Goal: Transaction & Acquisition: Obtain resource

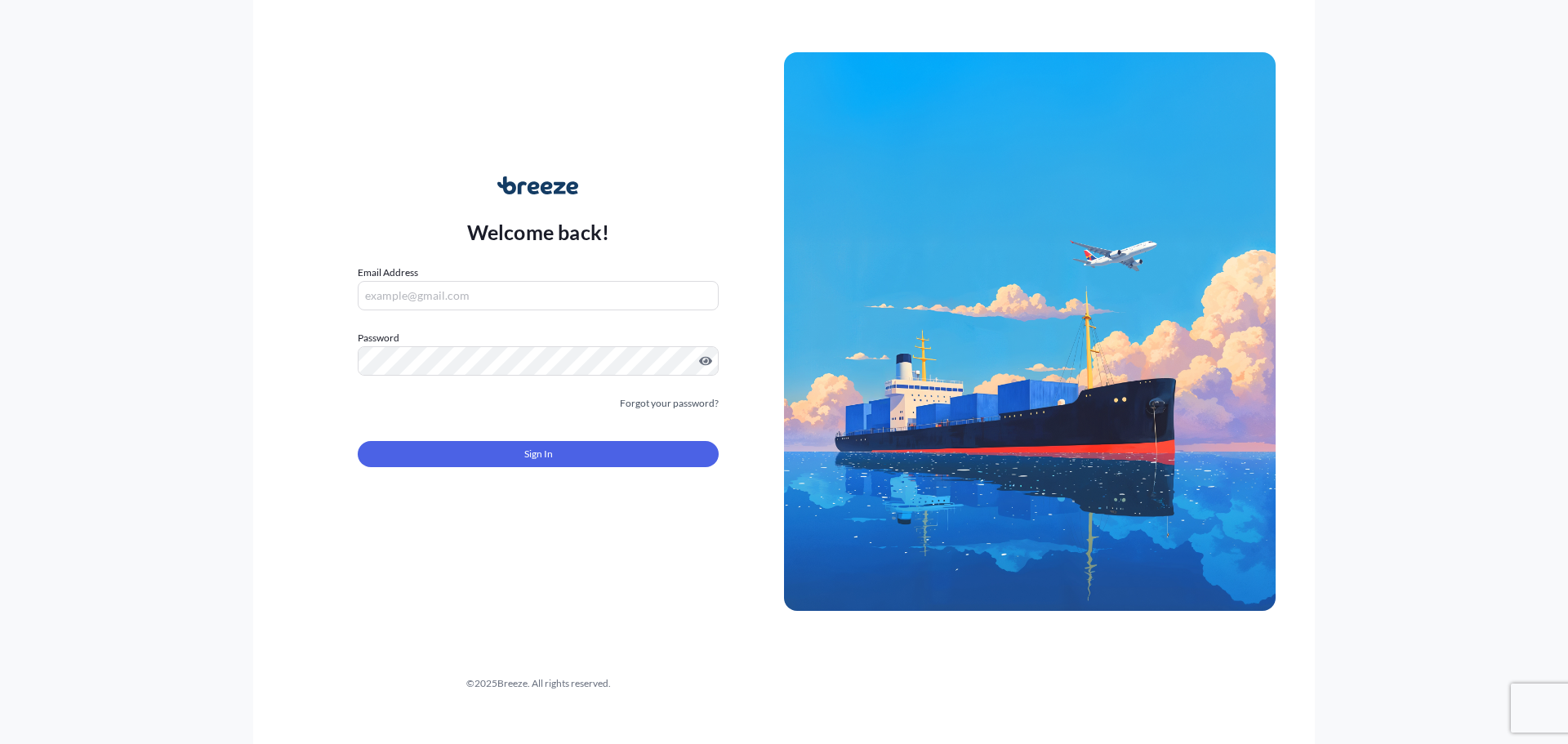
type input "[PERSON_NAME][EMAIL_ADDRESS][PERSON_NAME][DOMAIN_NAME]"
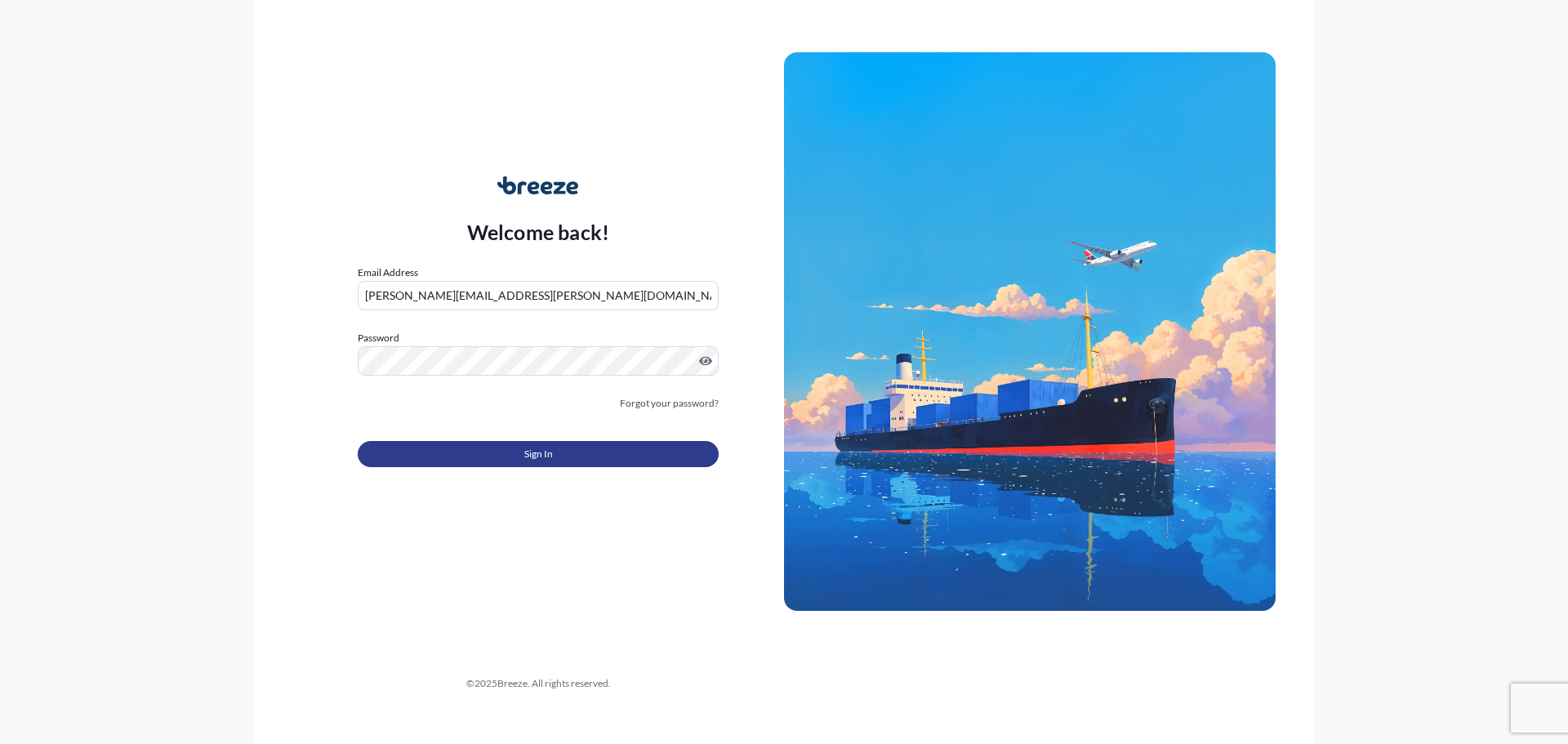
click at [505, 453] on button "Sign In" at bounding box center [538, 453] width 361 height 26
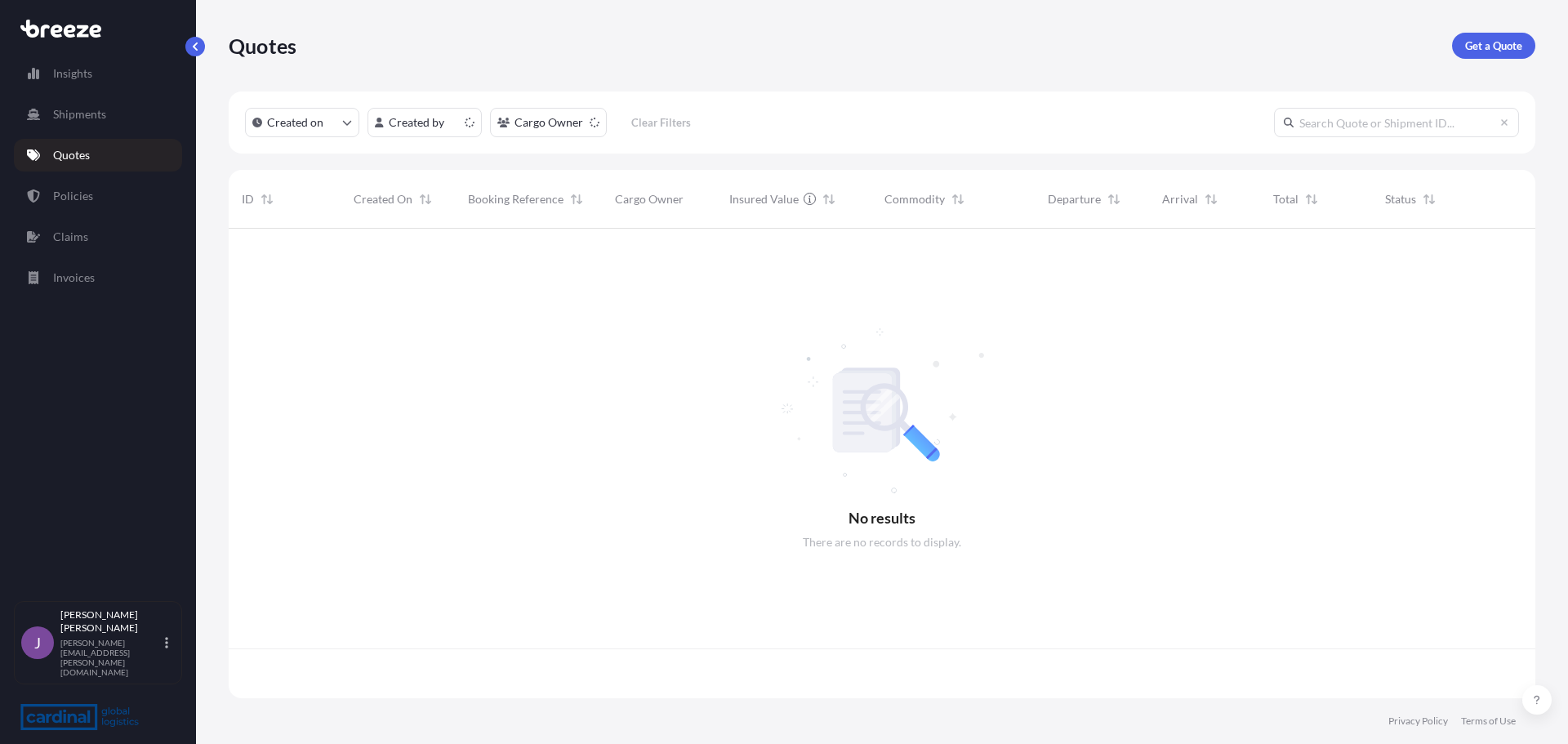
scroll to position [466, 1294]
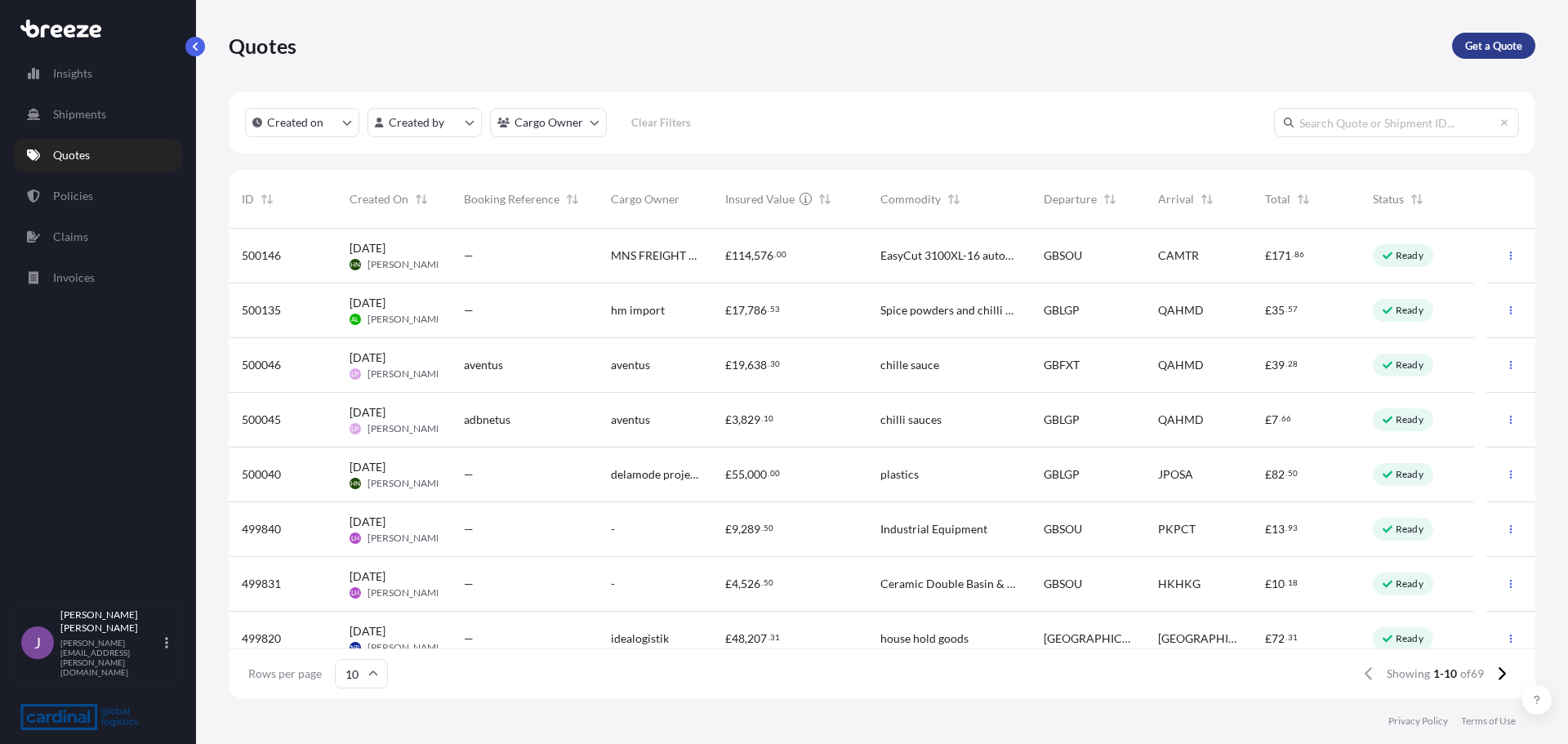
click at [1508, 36] on link "Get a Quote" at bounding box center [1494, 45] width 84 height 26
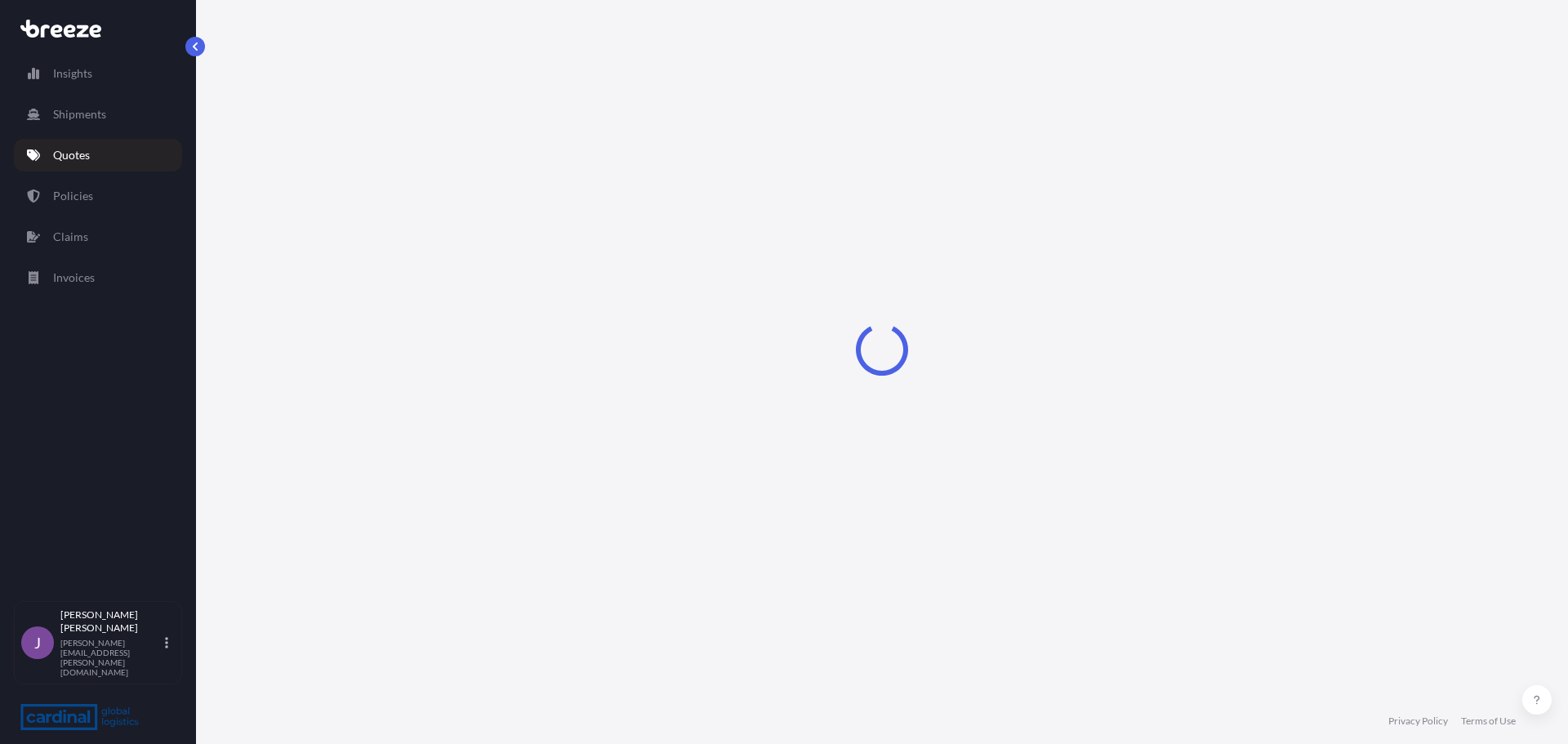
select select "Sea"
select select "1"
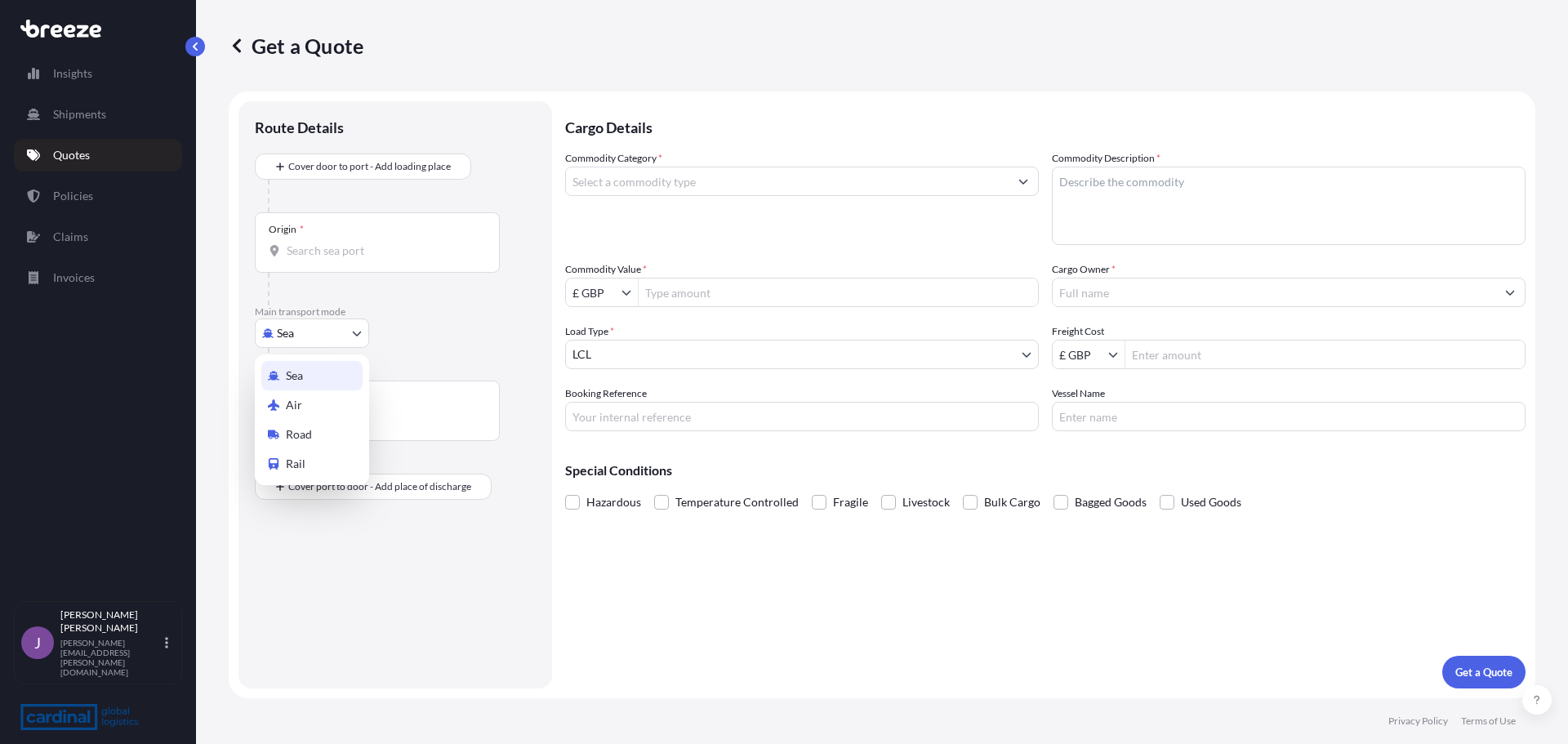
click at [279, 339] on body "Insights Shipments Quotes Policies Claims Invoices J [PERSON_NAME] [PERSON_NAME…" at bounding box center [784, 372] width 1568 height 744
click at [296, 398] on span "Air" at bounding box center [294, 405] width 16 height 16
select select "Air"
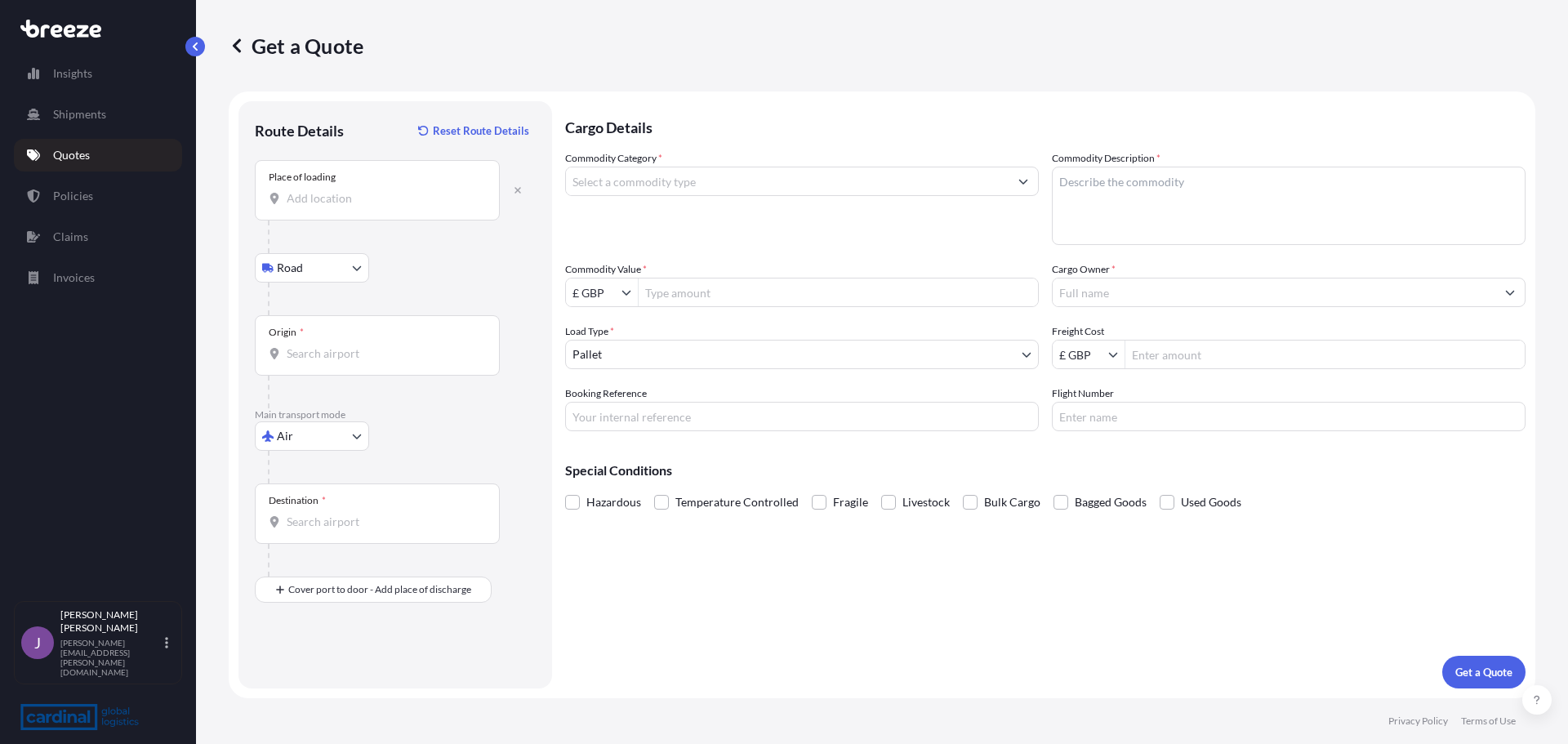
click at [301, 271] on body "Insights Shipments Quotes Policies Claims Invoices J [PERSON_NAME] [PERSON_NAME…" at bounding box center [784, 372] width 1568 height 744
click at [333, 334] on div "Origin *" at bounding box center [378, 345] width 245 height 60
click at [333, 345] on input "Origin *" at bounding box center [383, 353] width 193 height 16
click at [522, 187] on button "button" at bounding box center [518, 189] width 36 height 26
select select "Road"
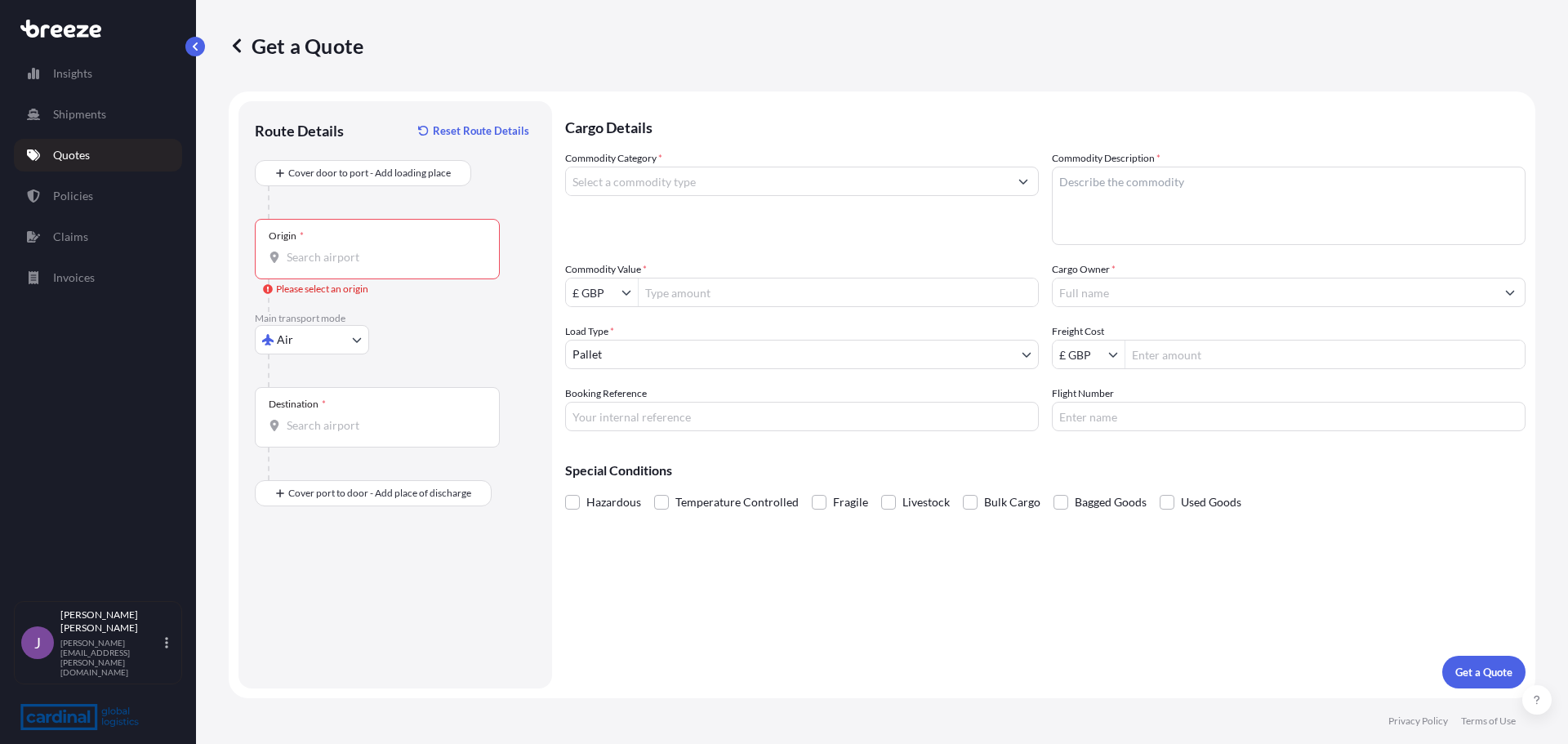
click at [378, 248] on div "Origin *" at bounding box center [378, 249] width 245 height 60
click at [378, 249] on input "Origin * Please select an origin" at bounding box center [383, 257] width 193 height 16
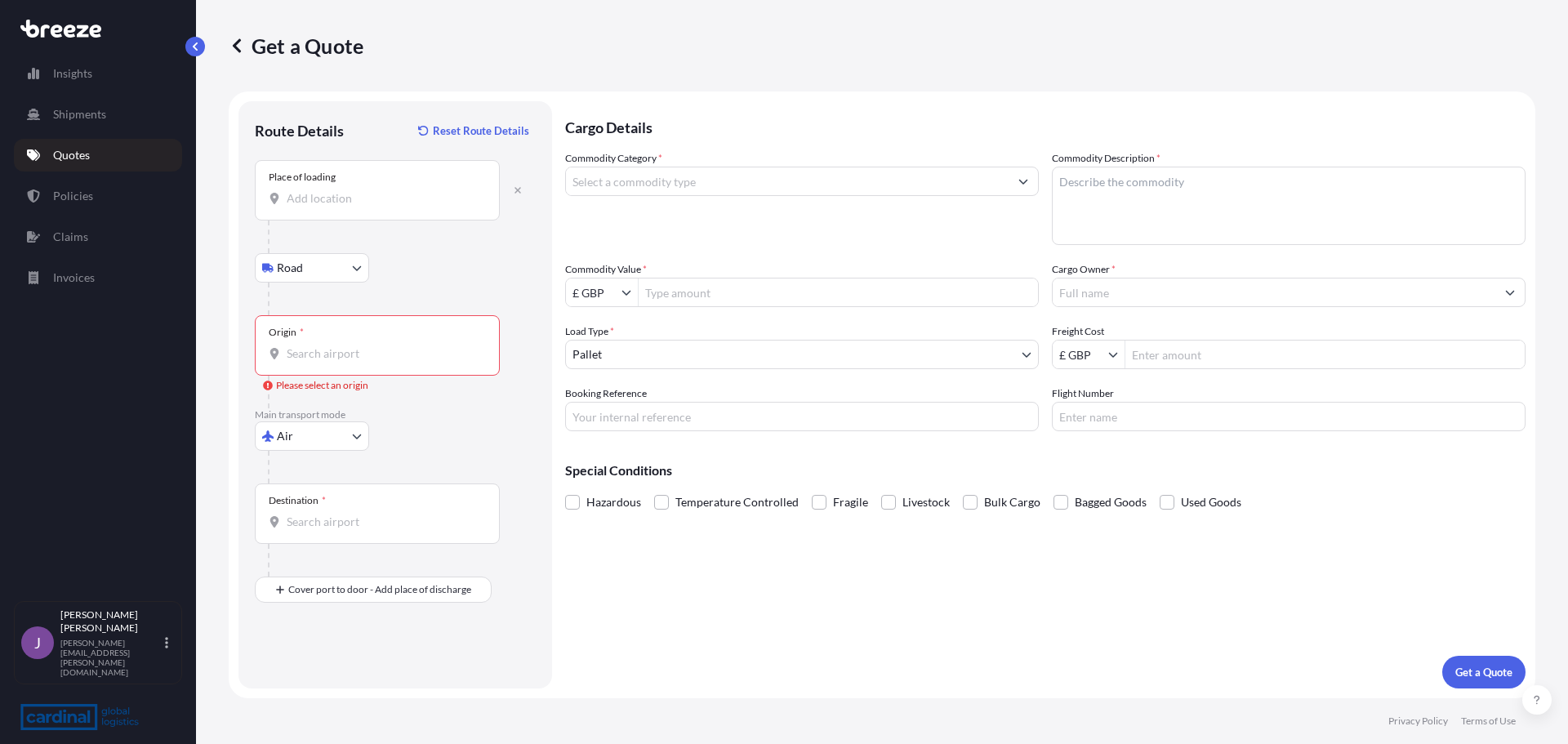
click at [351, 352] on input "Origin * Please select an origin" at bounding box center [383, 353] width 193 height 16
type input "m"
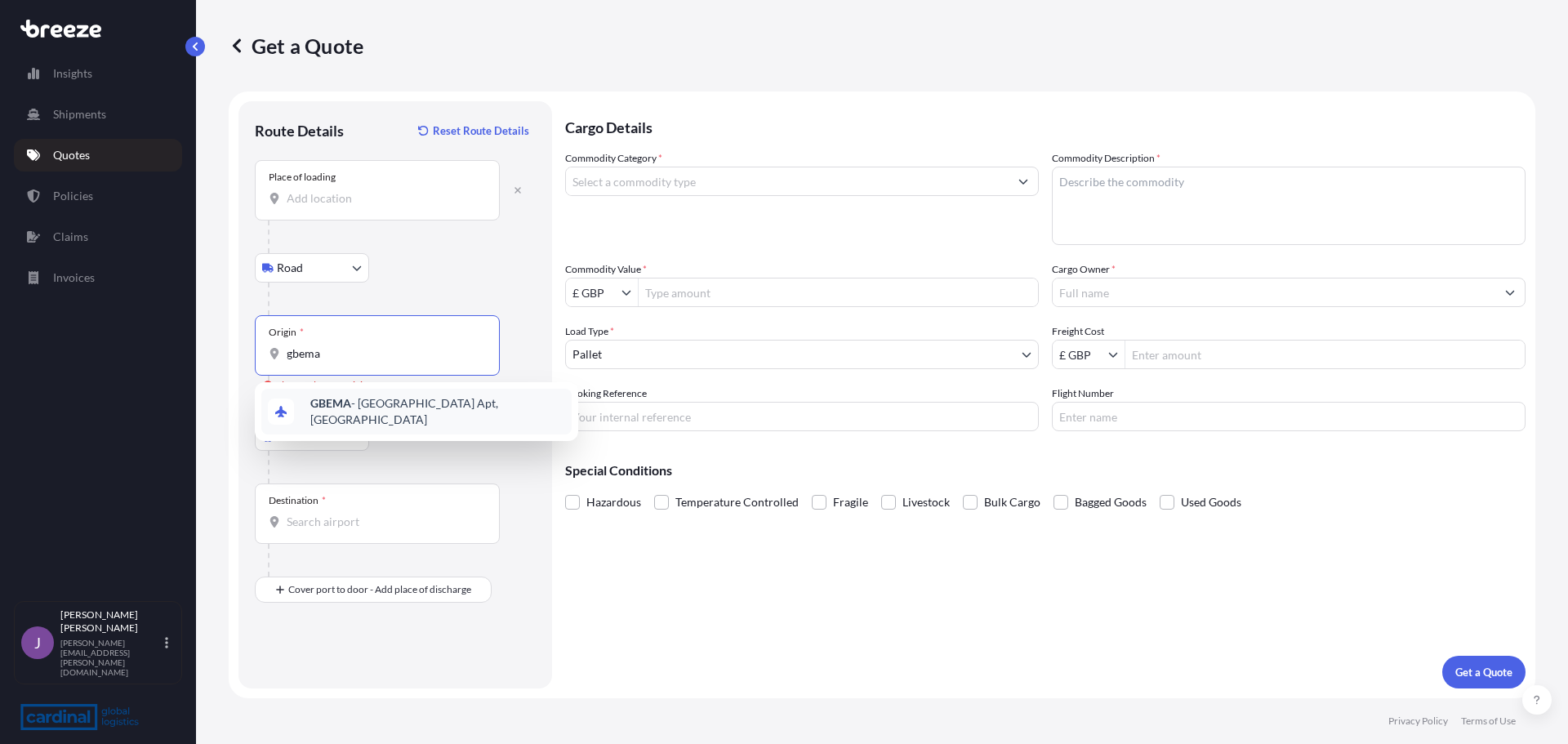
click at [339, 410] on b "GBEMA" at bounding box center [330, 403] width 41 height 14
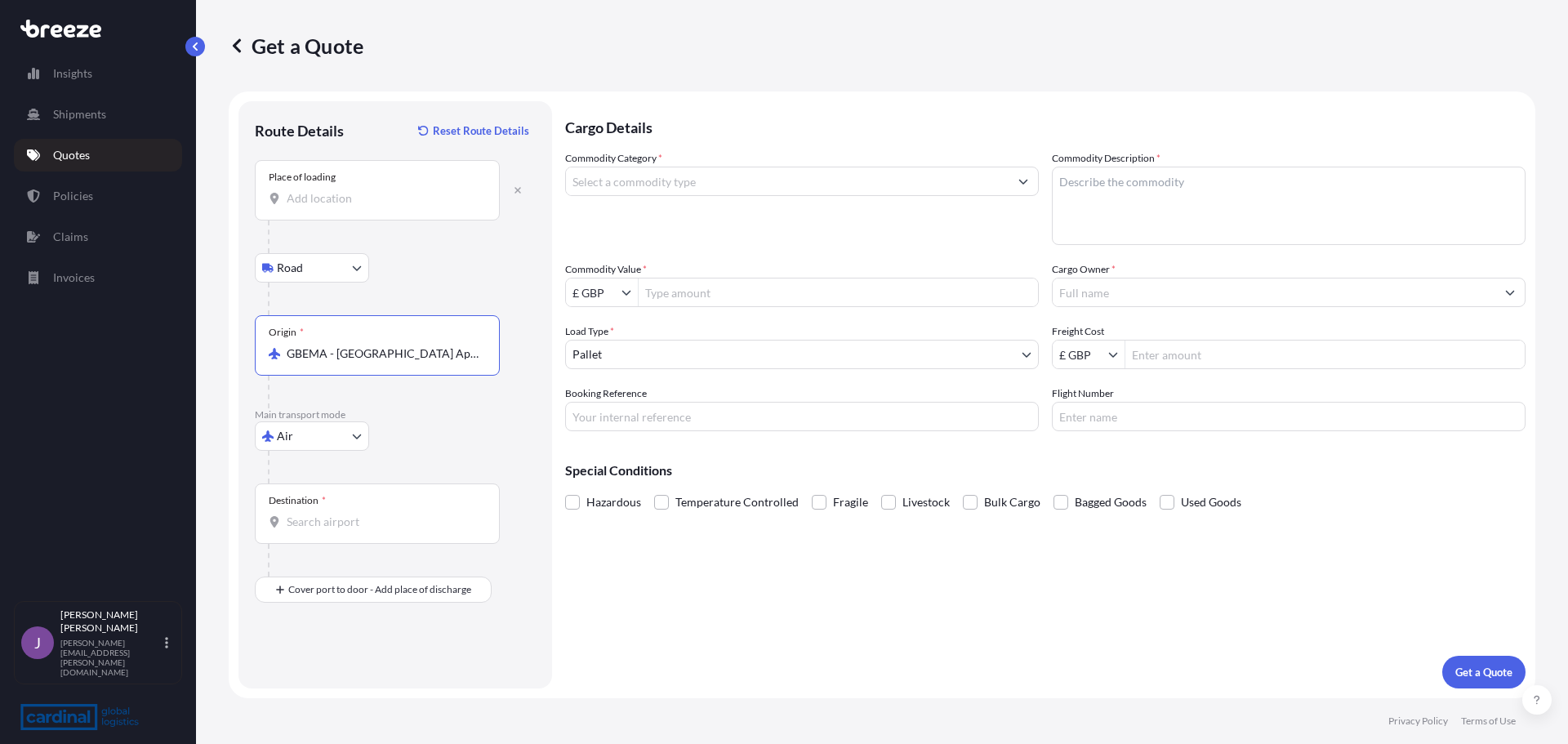
type input "GBEMA - [GEOGRAPHIC_DATA] Apt, [GEOGRAPHIC_DATA]"
click at [295, 521] on input "Destination *" at bounding box center [383, 521] width 193 height 16
type input "g"
click at [339, 575] on b "USLAX" at bounding box center [328, 571] width 36 height 14
type input "USLAX - [GEOGRAPHIC_DATA], [GEOGRAPHIC_DATA]"
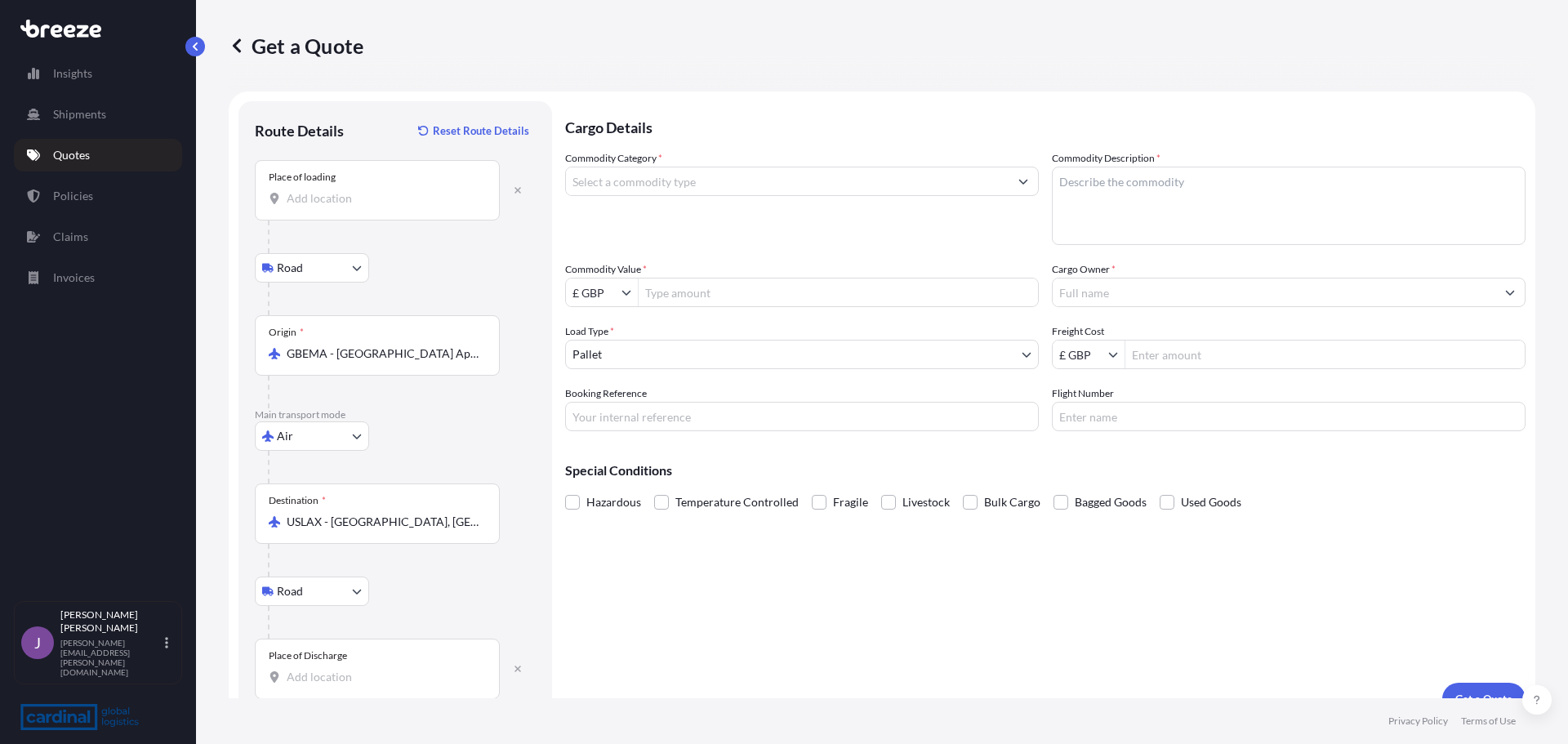
click at [315, 673] on input "Place of Discharge" at bounding box center [383, 677] width 193 height 16
paste input "Burbank"
click at [396, 674] on input "Burbank" at bounding box center [383, 677] width 193 height 16
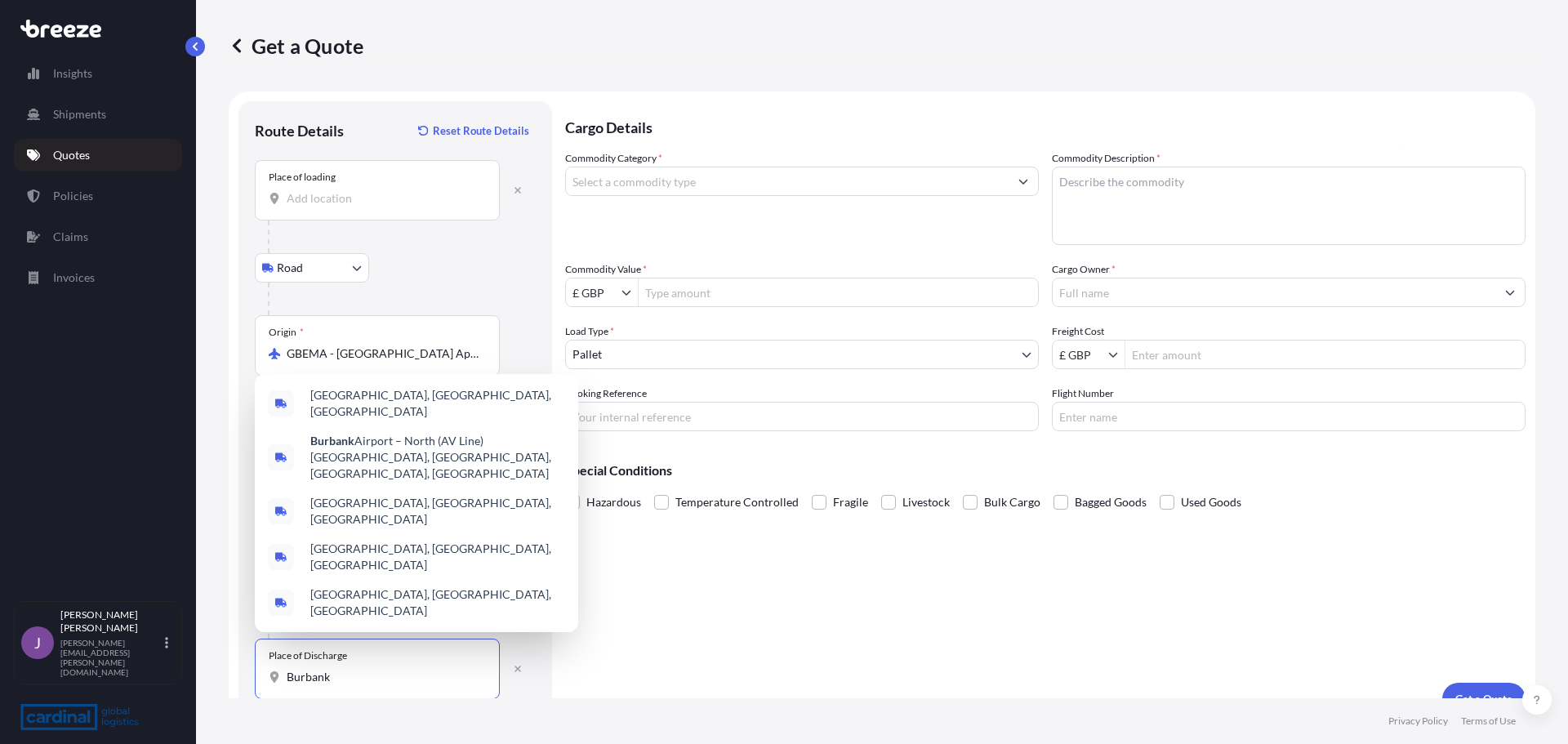
paste input "CA 91506"
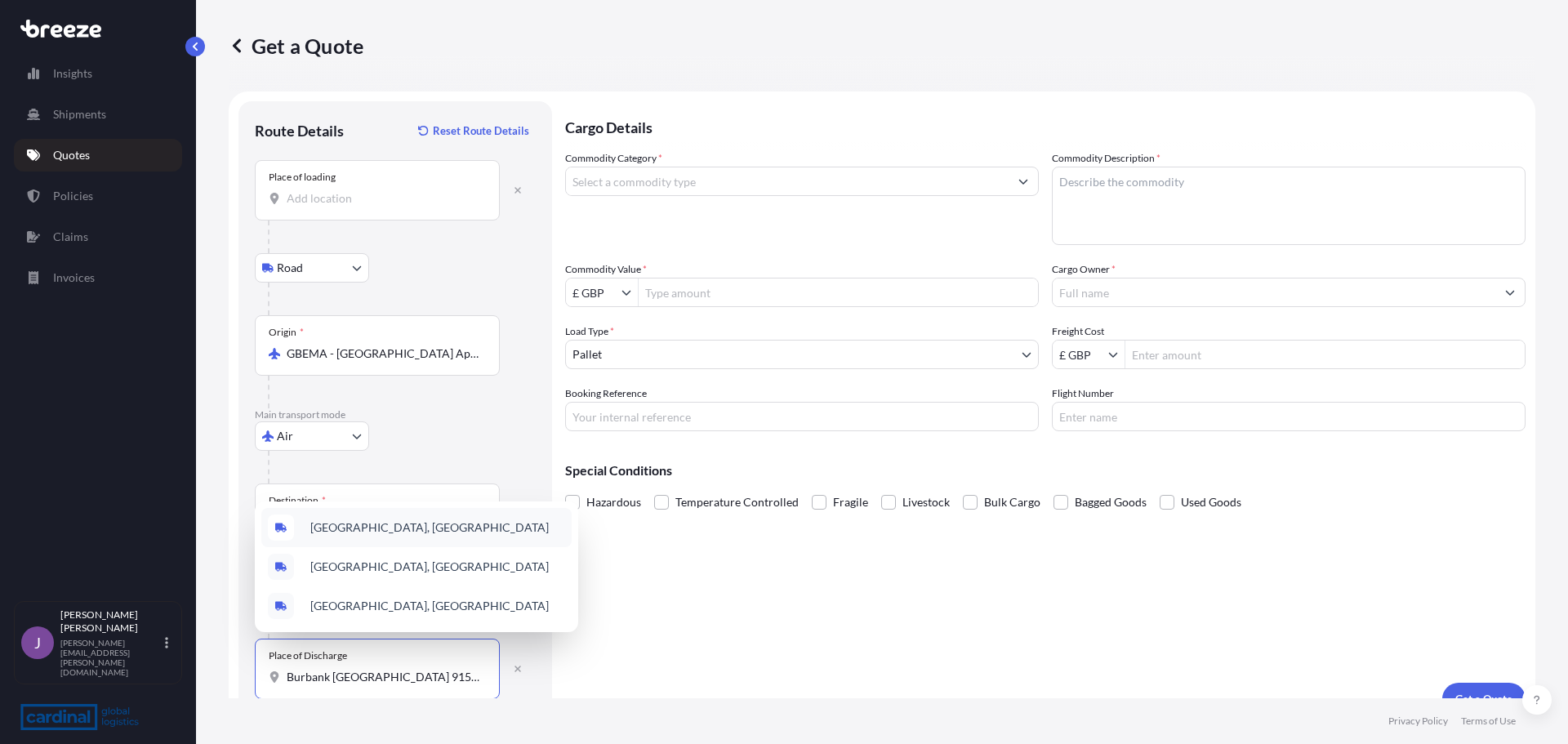
click at [378, 521] on span "[GEOGRAPHIC_DATA], [GEOGRAPHIC_DATA]" at bounding box center [429, 527] width 238 height 16
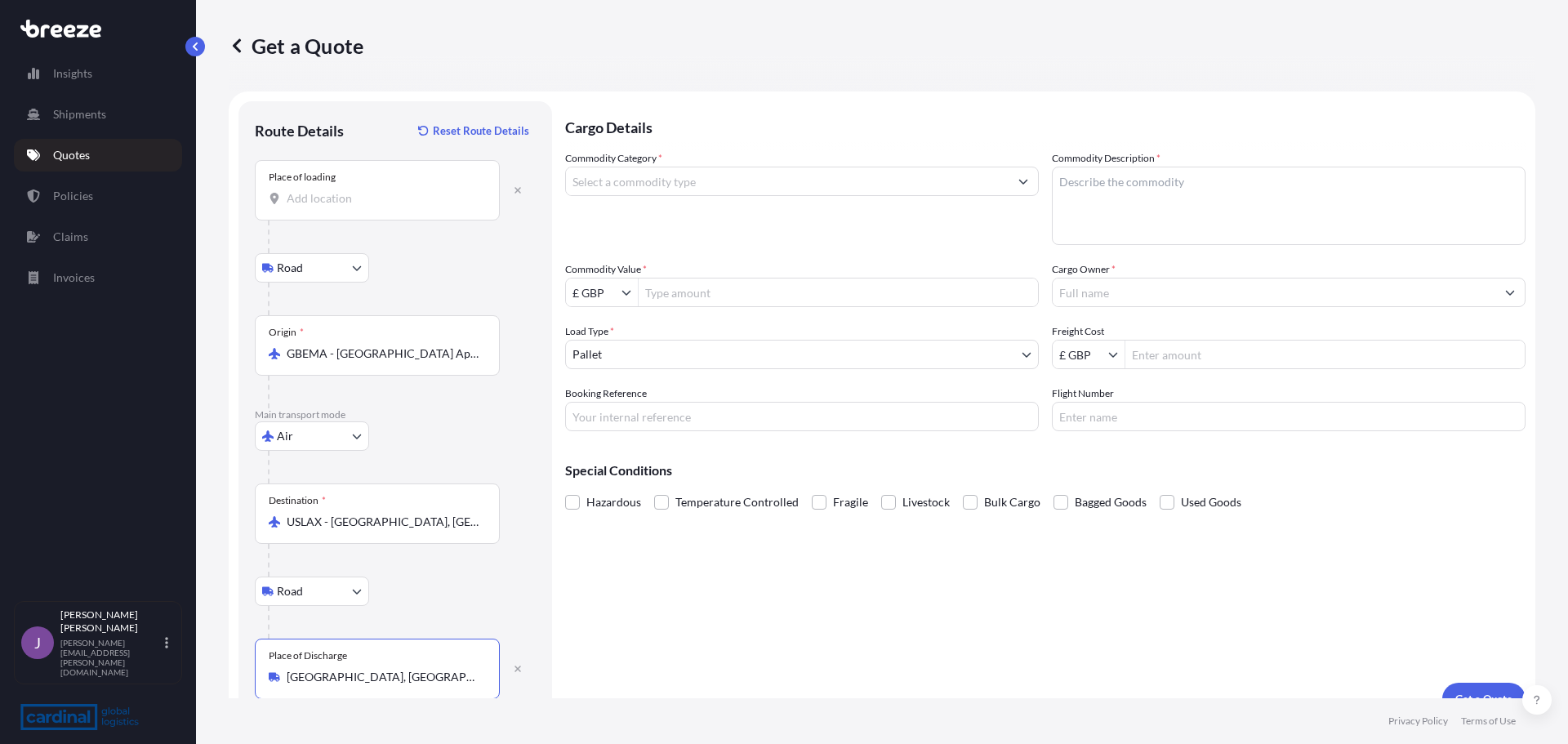
type input "[GEOGRAPHIC_DATA], [GEOGRAPHIC_DATA]"
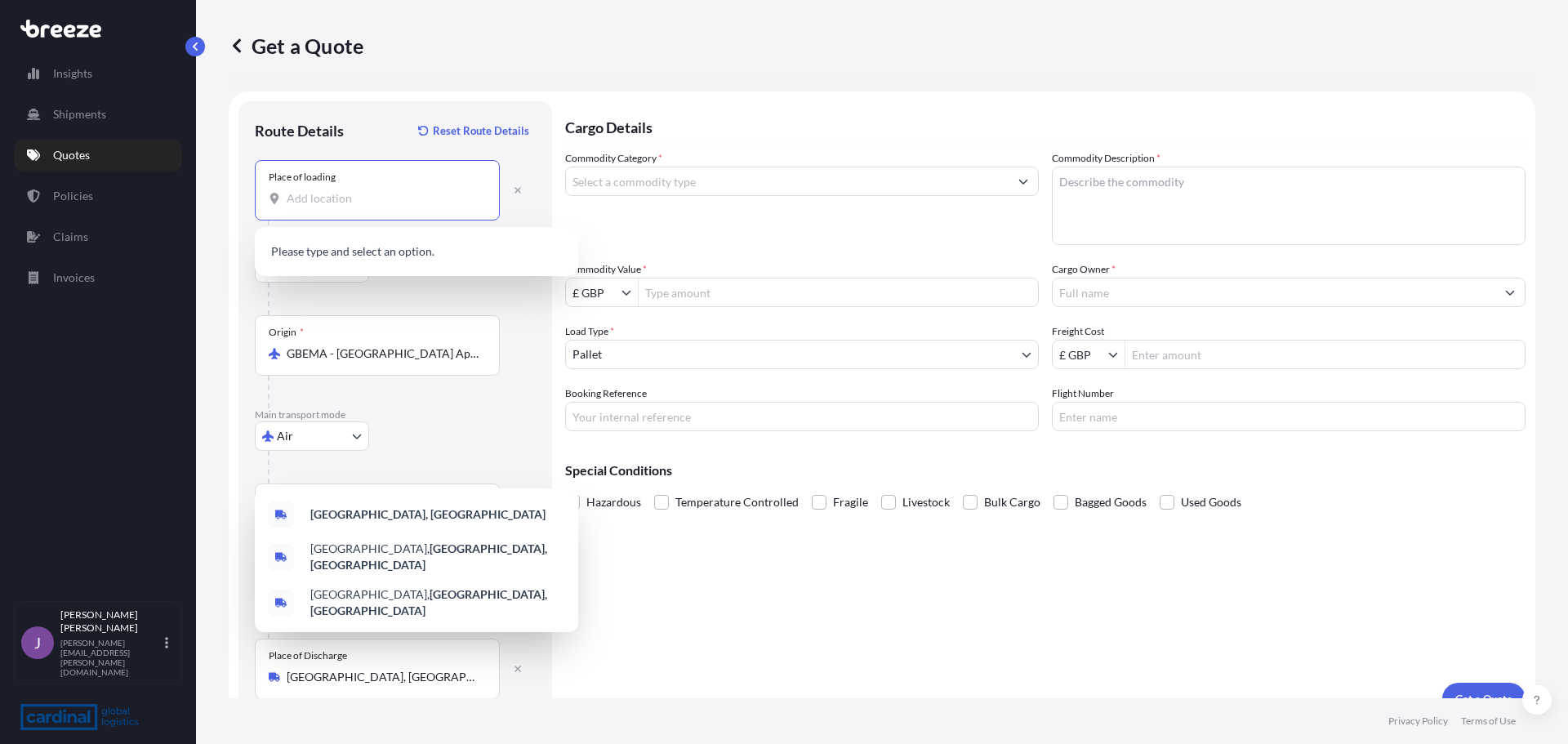
click at [369, 198] on input "Place of loading" at bounding box center [383, 198] width 193 height 16
paste input "High Wycombe"
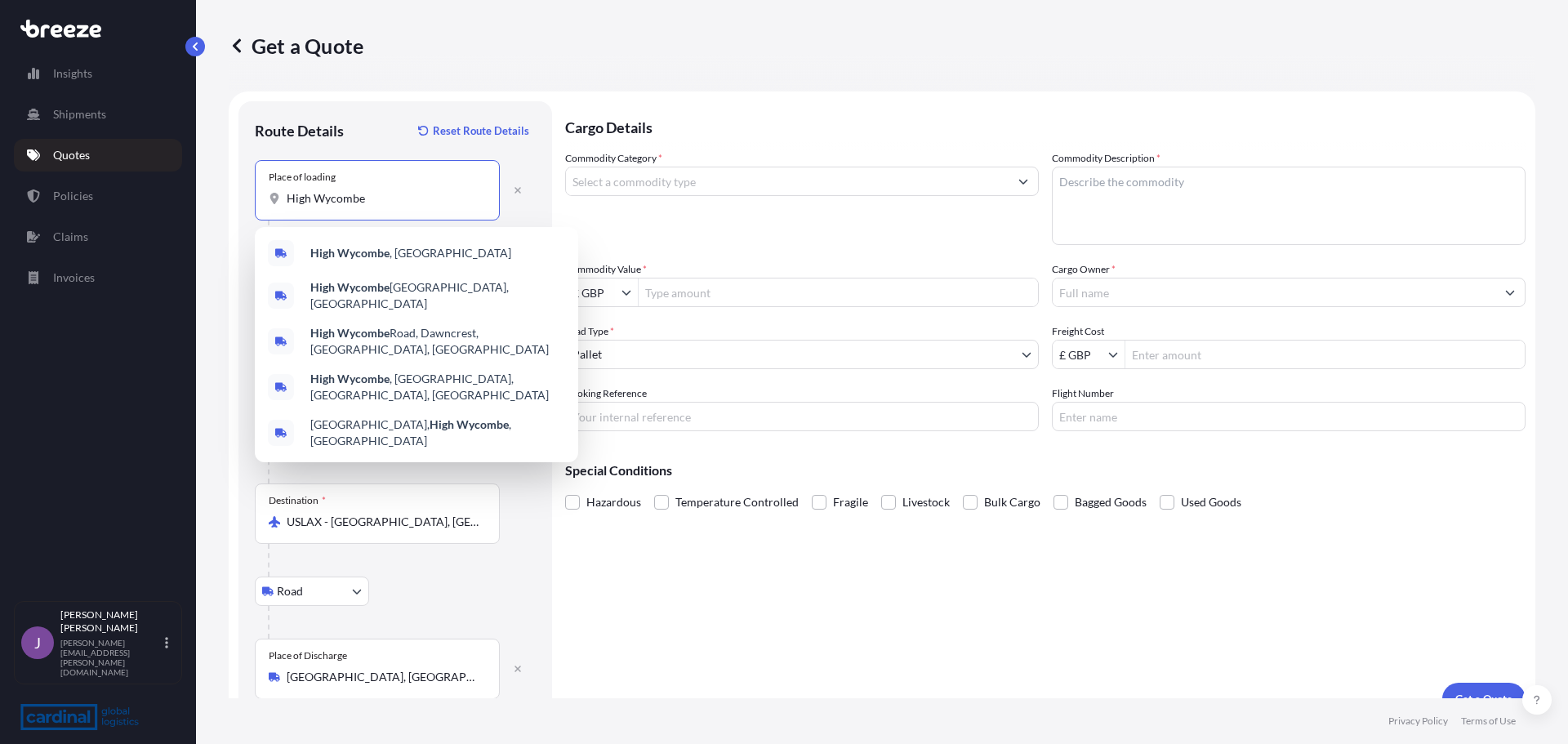
click at [394, 200] on input "High Wycombe" at bounding box center [383, 198] width 193 height 16
paste input "HP12 3RE"
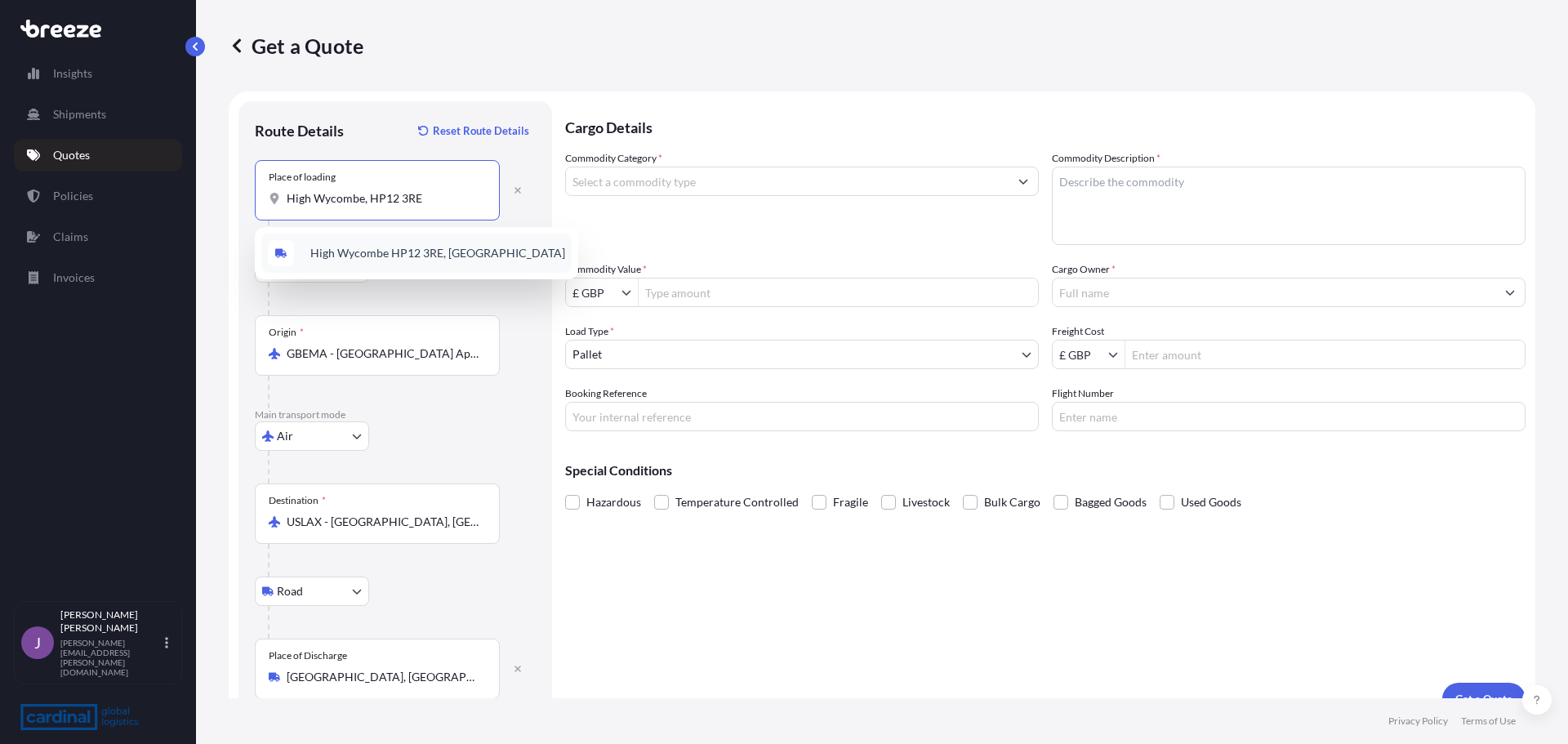
click at [369, 245] on span "High Wycombe HP12 3RE, [GEOGRAPHIC_DATA]" at bounding box center [437, 253] width 255 height 16
type input "High Wycombe HP12 3RE, [GEOGRAPHIC_DATA]"
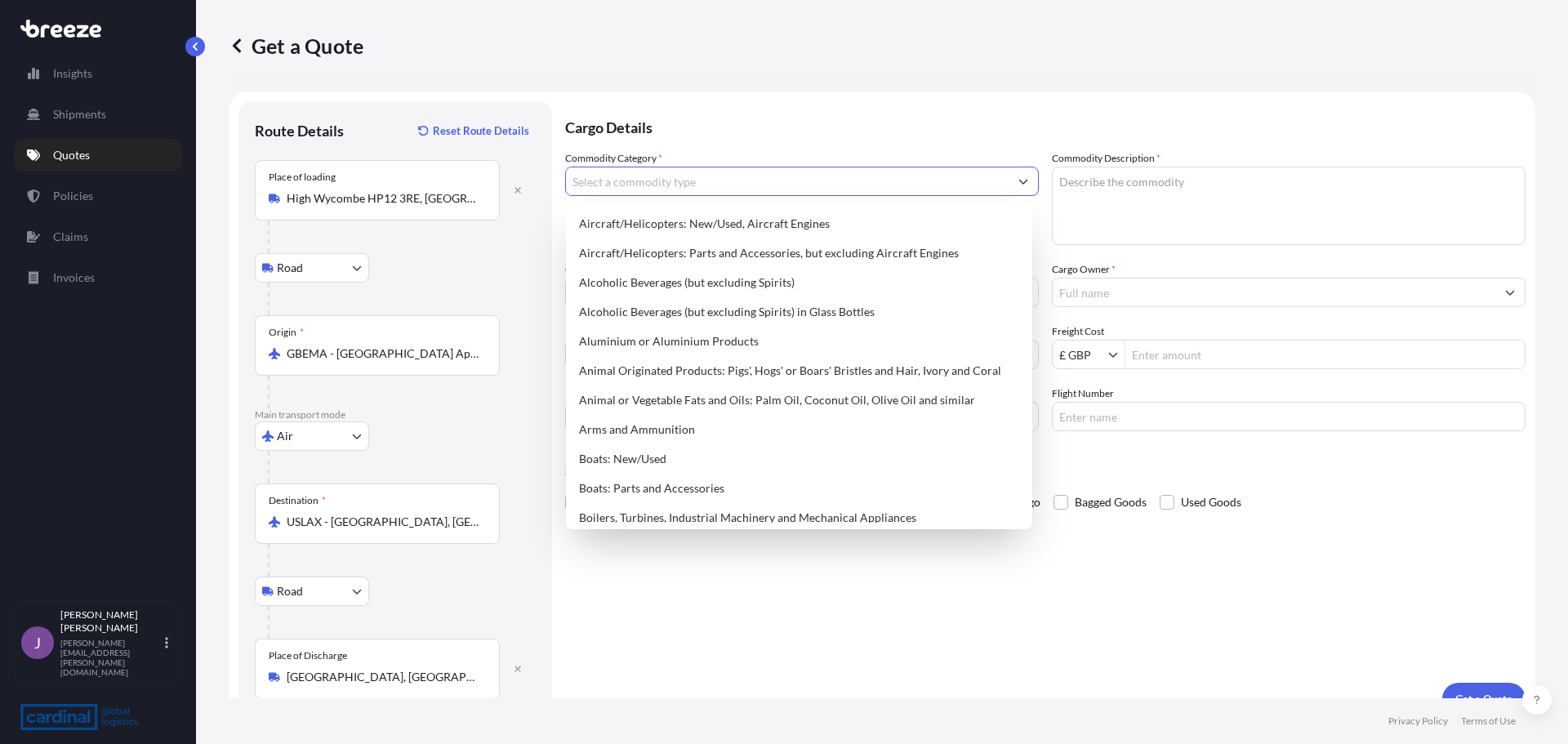
click at [716, 187] on input "Commodity Category *" at bounding box center [787, 181] width 442 height 29
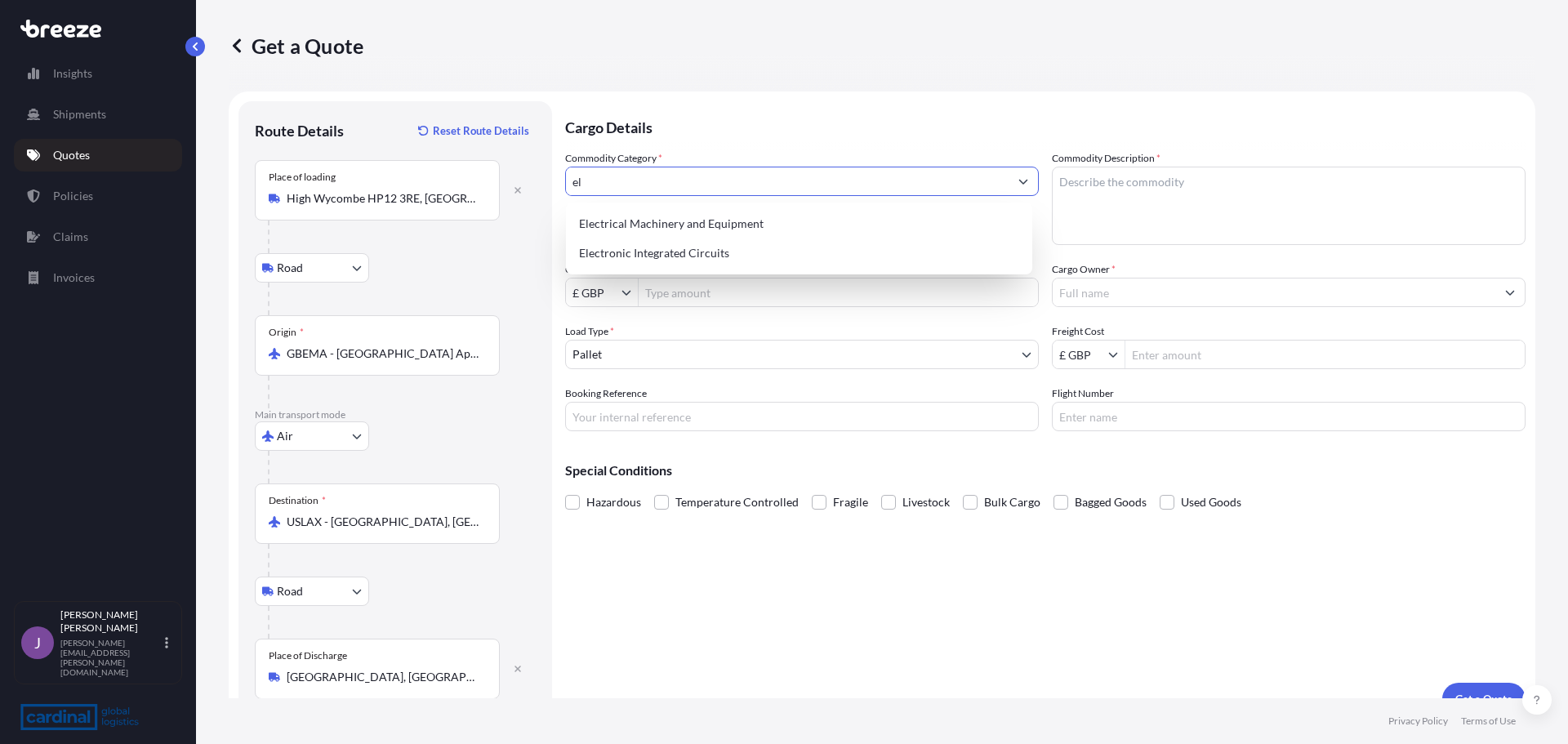
type input "e"
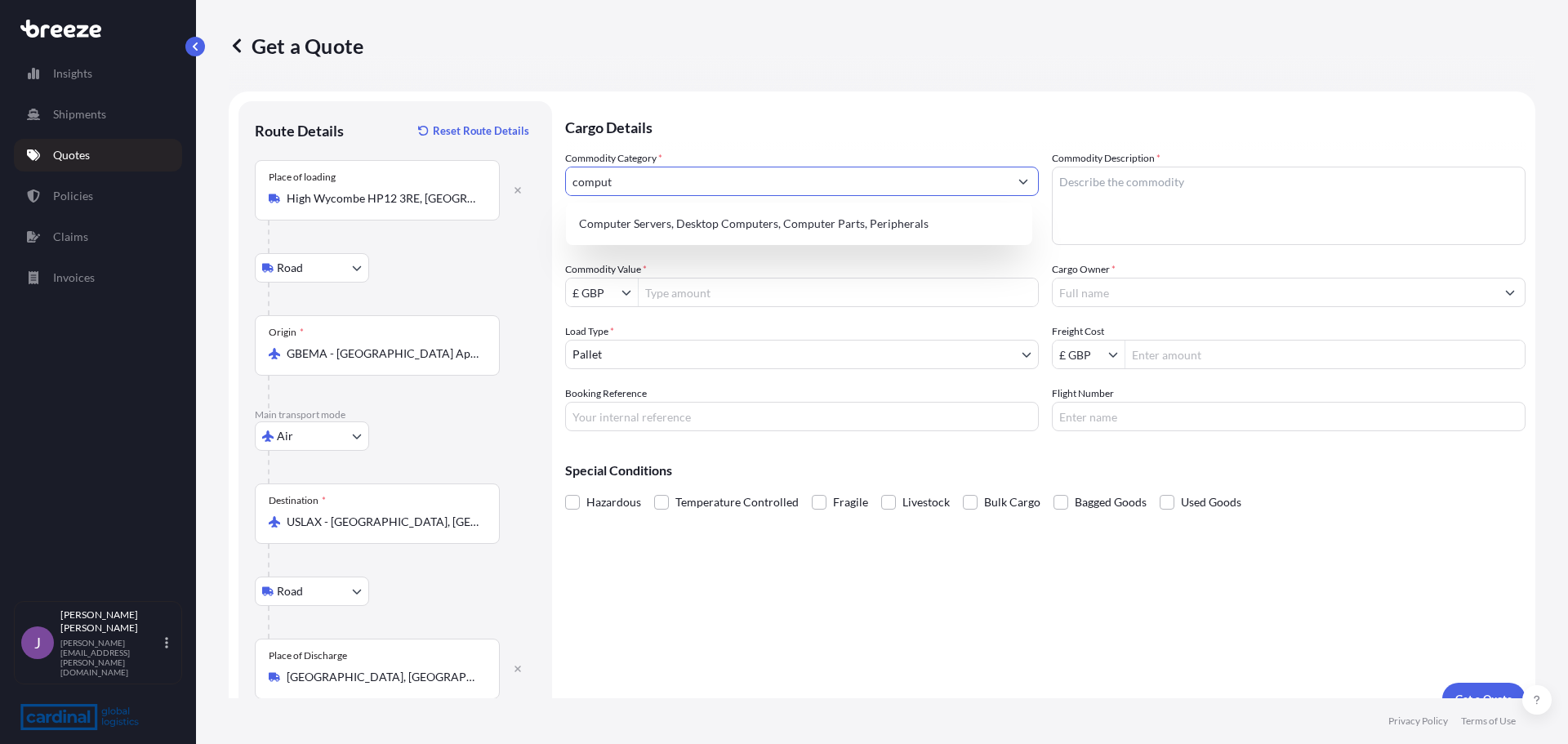
click at [663, 218] on div "Computer Servers, Desktop Computers, Computer Parts, Peripherals" at bounding box center [799, 223] width 453 height 29
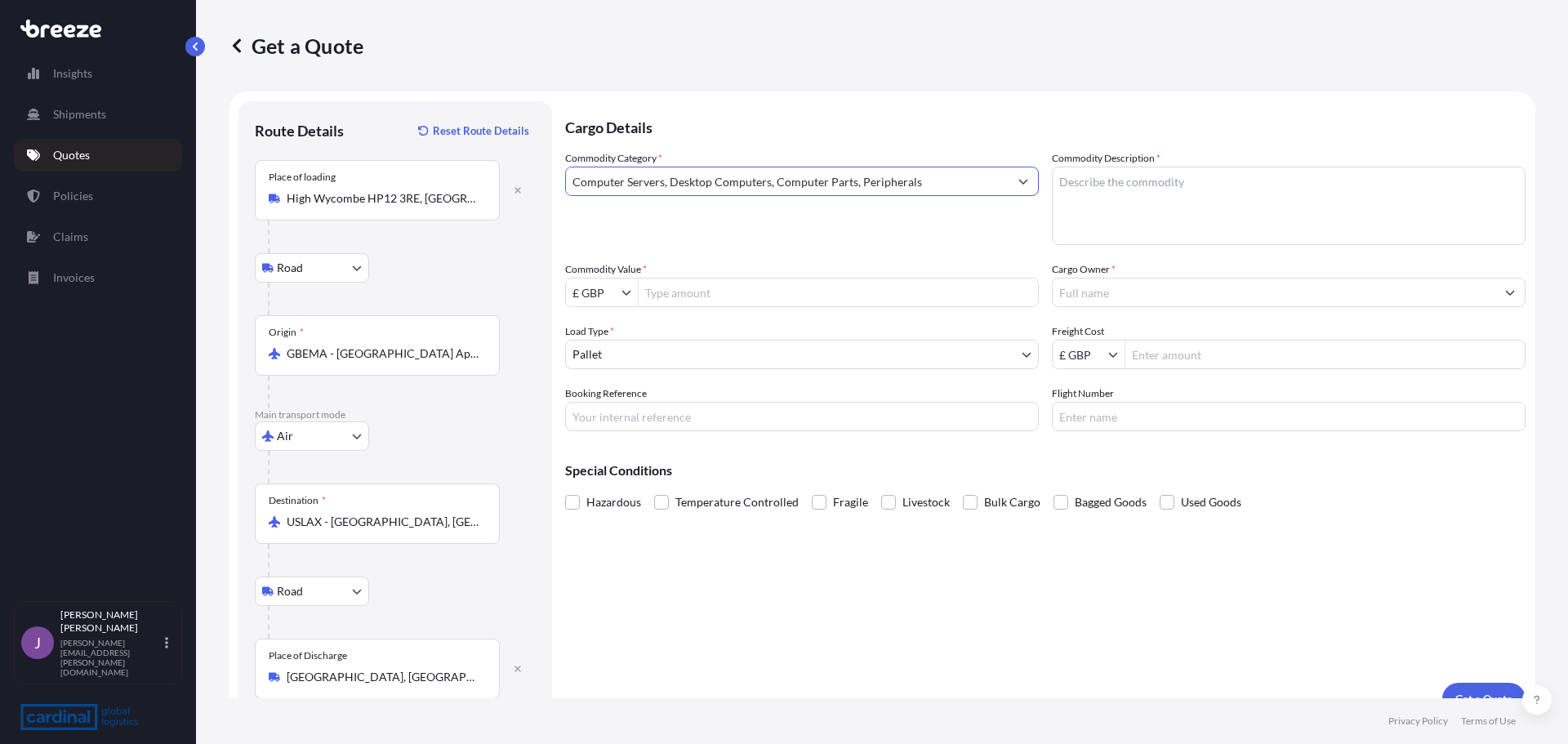
type input "Computer Servers, Desktop Computers, Computer Parts, Peripherals"
click at [1064, 197] on textarea "Commodity Description *" at bounding box center [1288, 206] width 474 height 78
type textarea "memory cards"
click at [768, 289] on input "Commodity Value *" at bounding box center [839, 292] width 400 height 29
click at [577, 302] on input "£ GBP" at bounding box center [593, 292] width 56 height 29
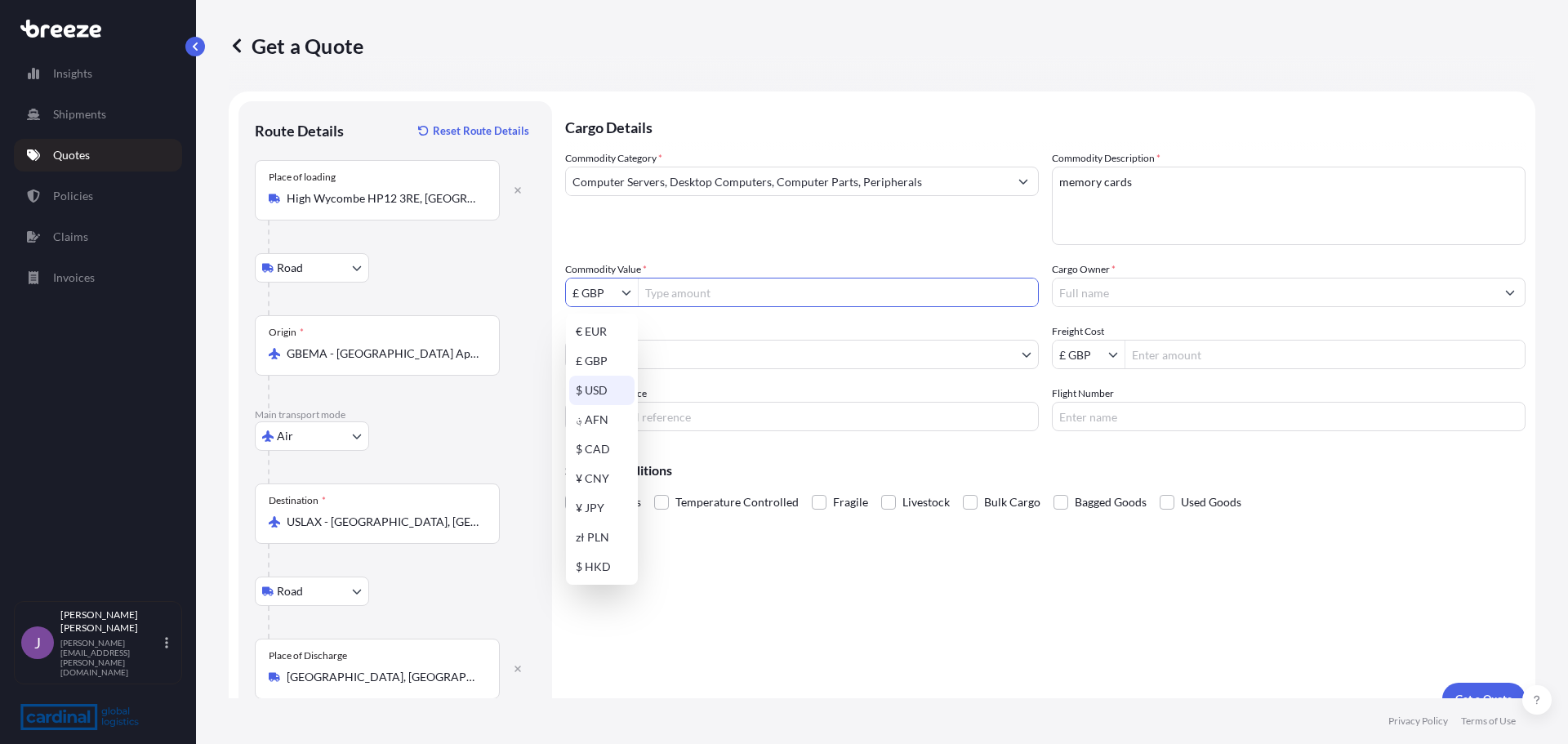
click at [615, 392] on div "$ USD" at bounding box center [602, 390] width 66 height 29
type input "$ USD"
click at [728, 287] on input "Commodity Value *" at bounding box center [839, 292] width 400 height 29
type input "43,000"
click at [1106, 286] on input "Cargo Owner *" at bounding box center [1274, 292] width 442 height 29
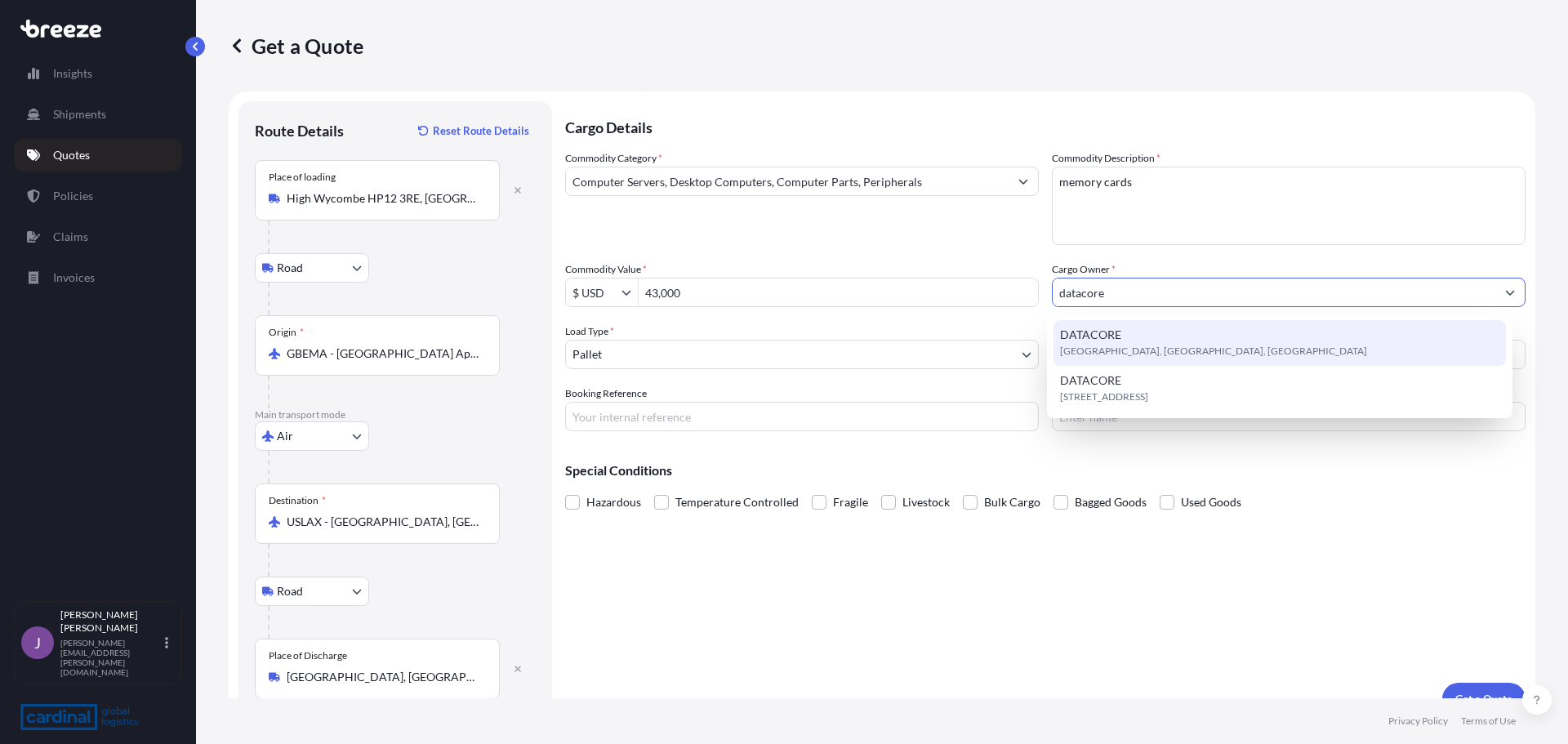
click at [1109, 347] on span "[GEOGRAPHIC_DATA], [GEOGRAPHIC_DATA], [GEOGRAPHIC_DATA]" at bounding box center [1214, 351] width 307 height 16
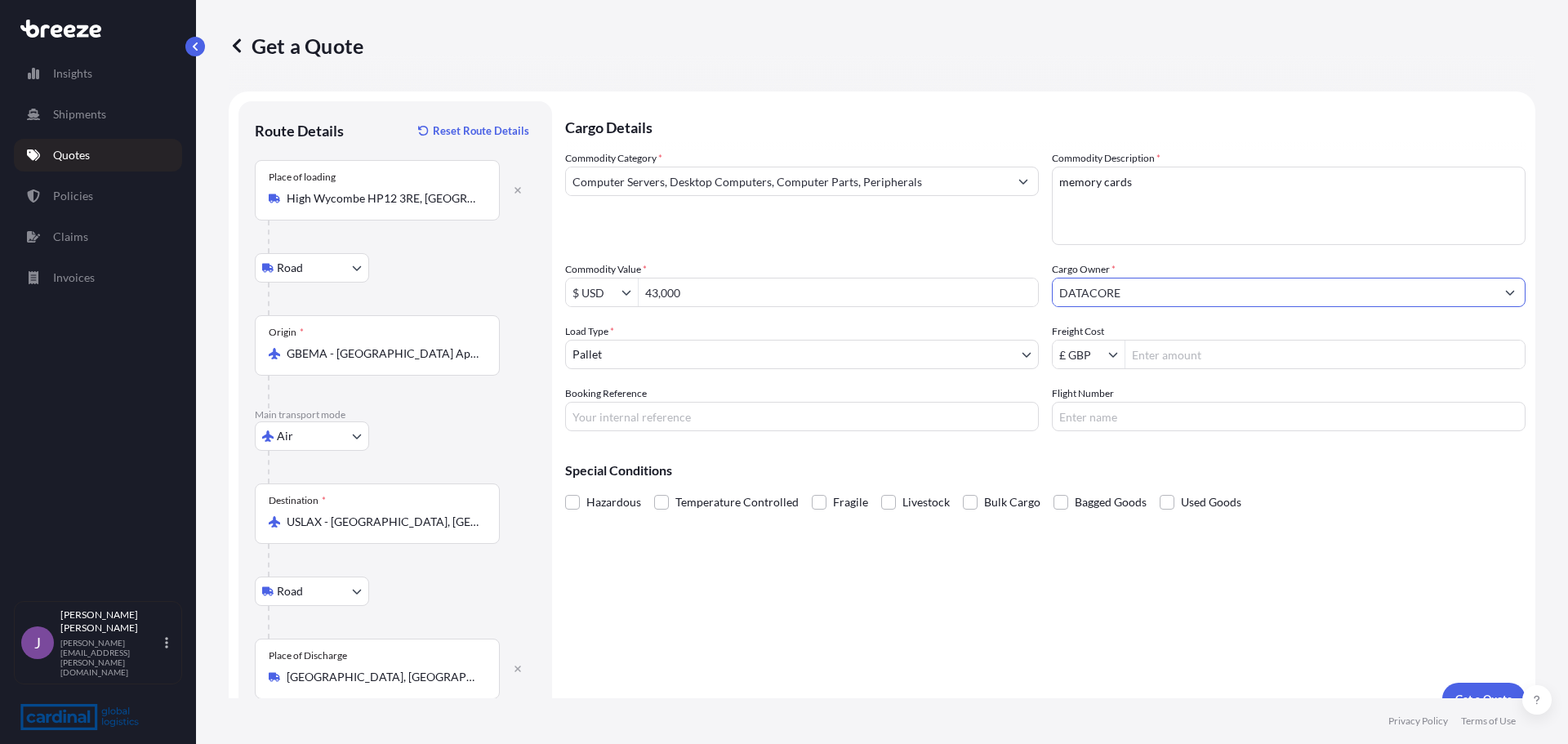
type input "DATACORE"
click at [1173, 352] on input "Freight Cost" at bounding box center [1325, 353] width 400 height 29
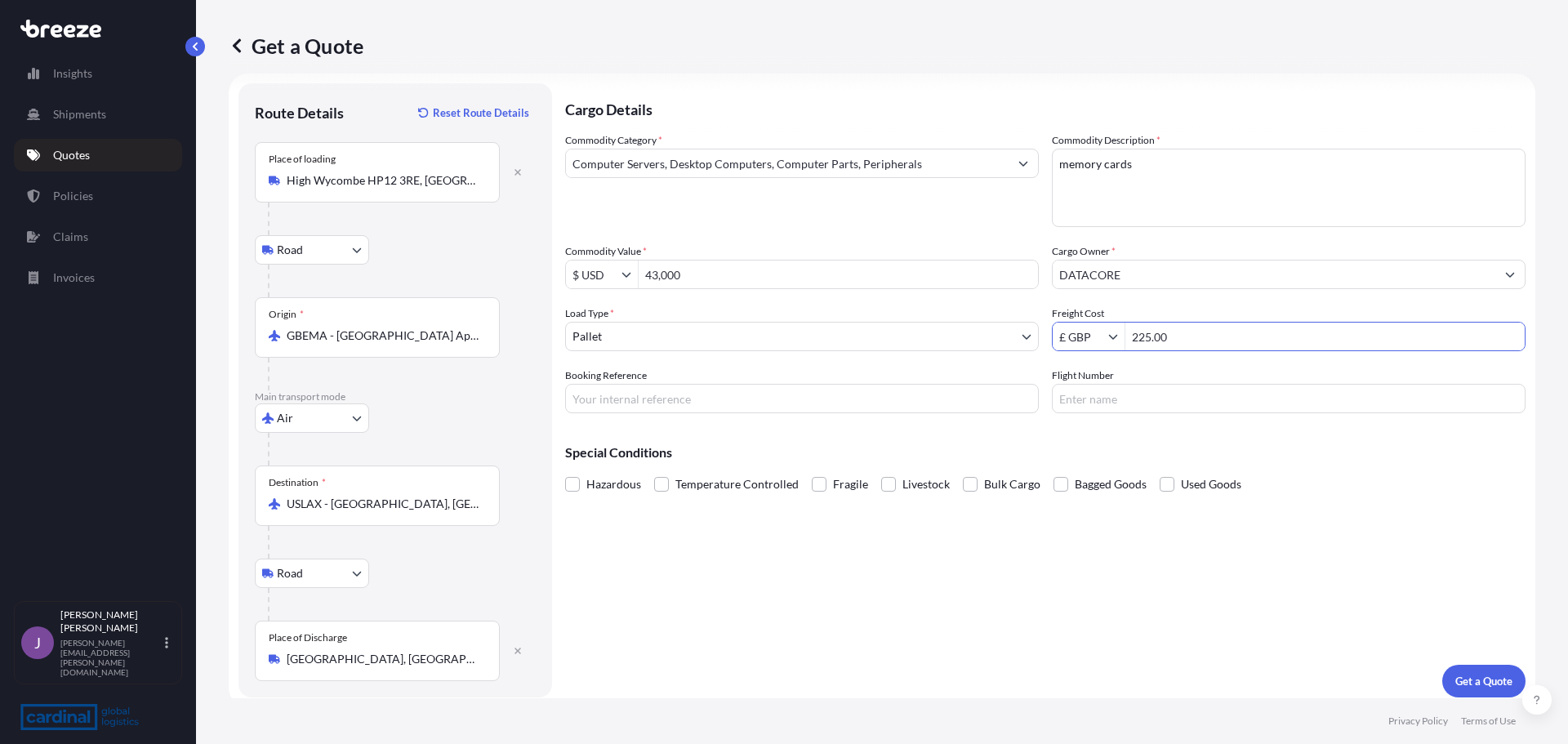
scroll to position [27, 0]
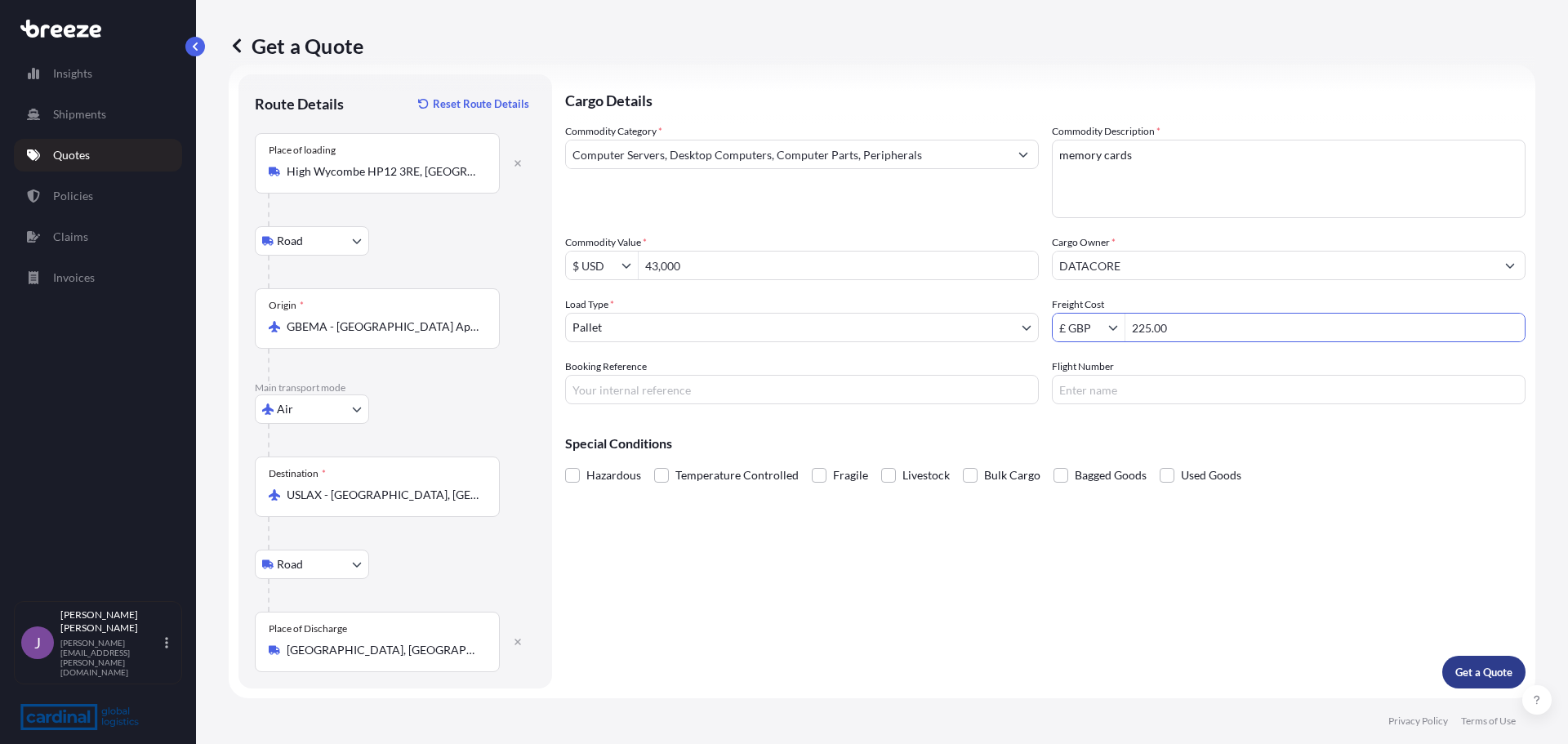
type input "225"
click at [1477, 667] on p "Get a Quote" at bounding box center [1484, 671] width 57 height 16
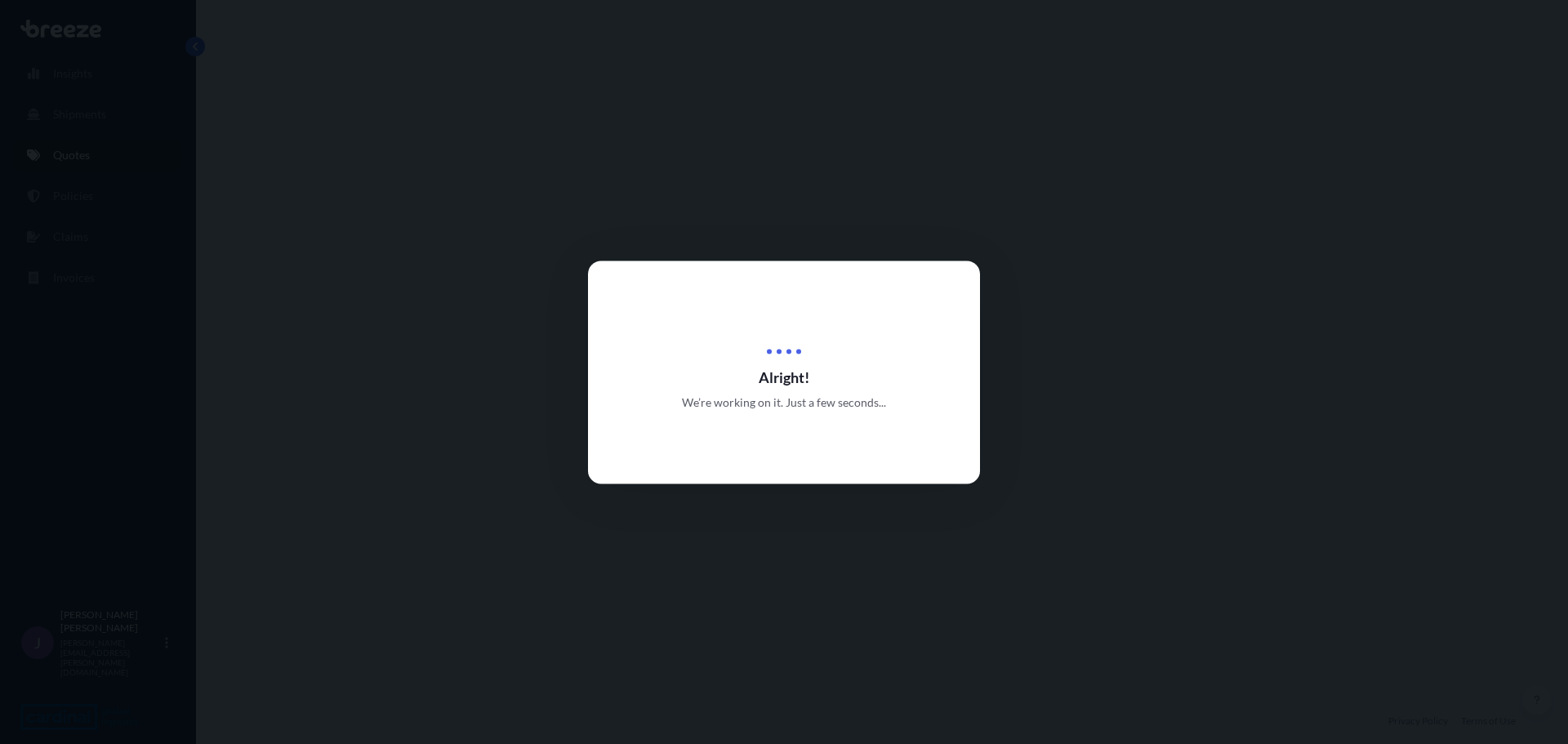
select select "Road"
select select "Air"
select select "Road"
select select "1"
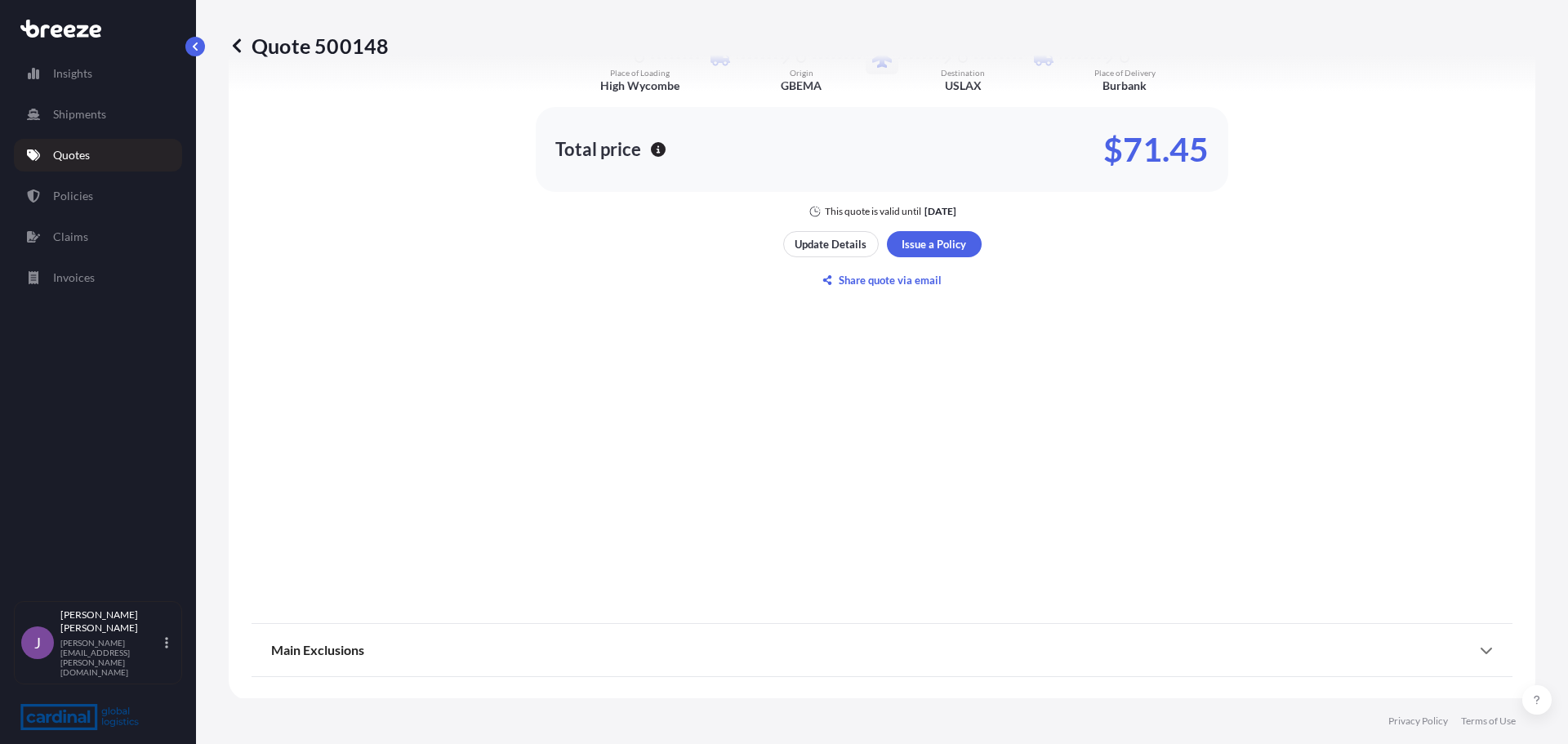
scroll to position [1152, 0]
